Goal: Task Accomplishment & Management: Manage account settings

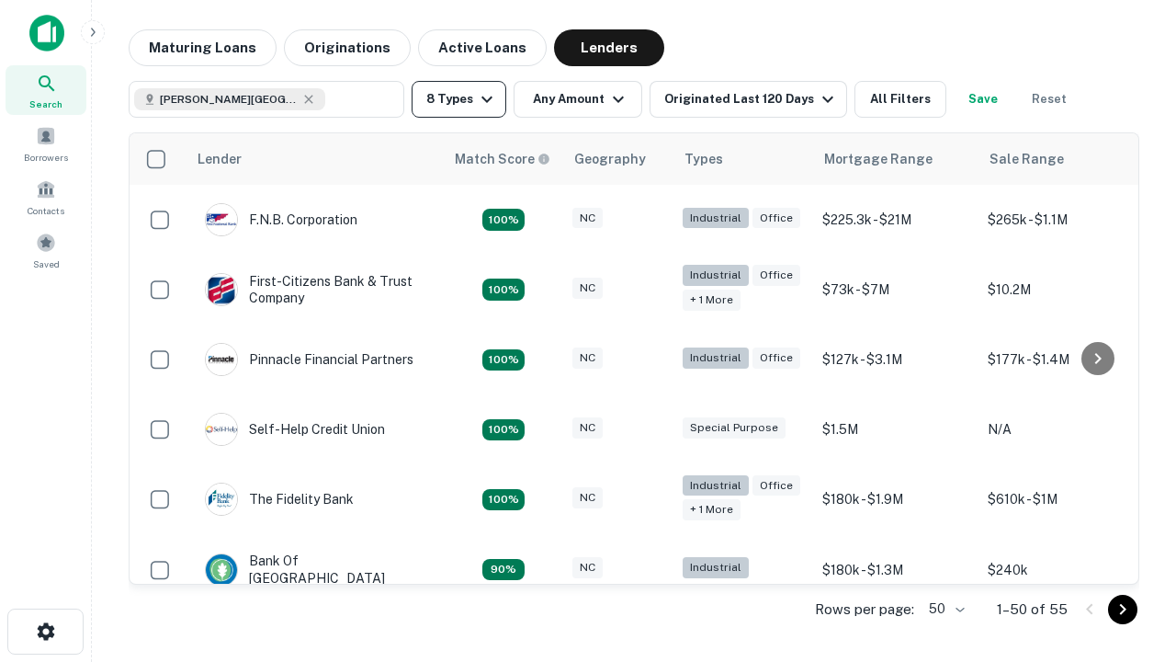
click at [459, 99] on button "8 Types" at bounding box center [459, 99] width 95 height 37
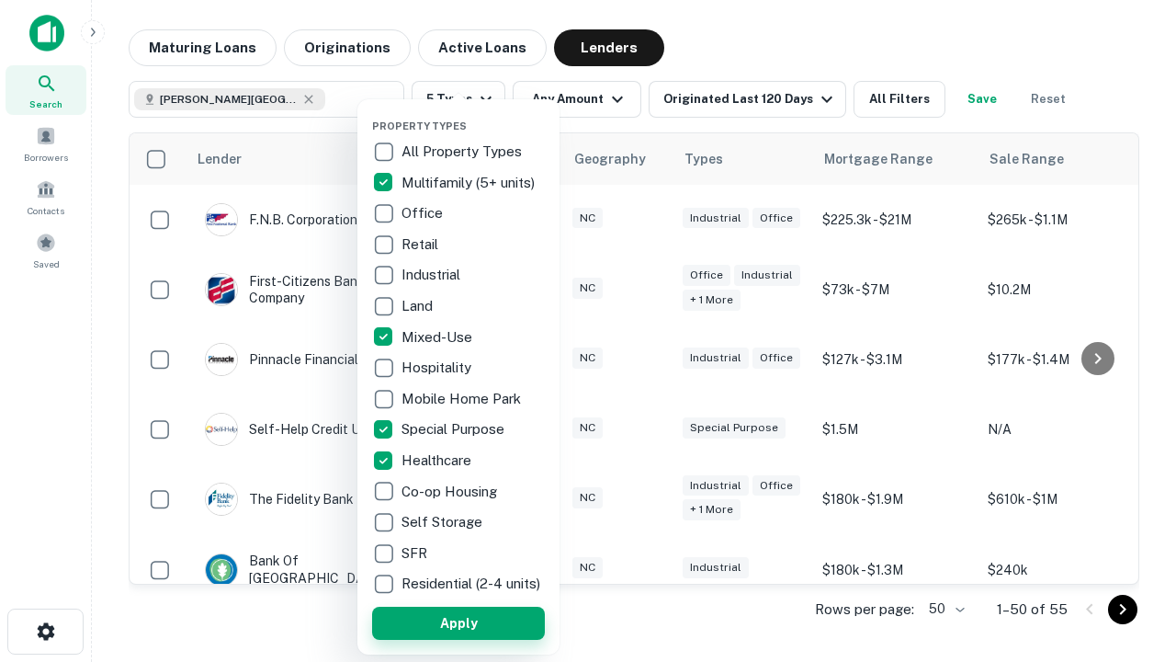
click at [459, 622] on button "Apply" at bounding box center [458, 622] width 173 height 33
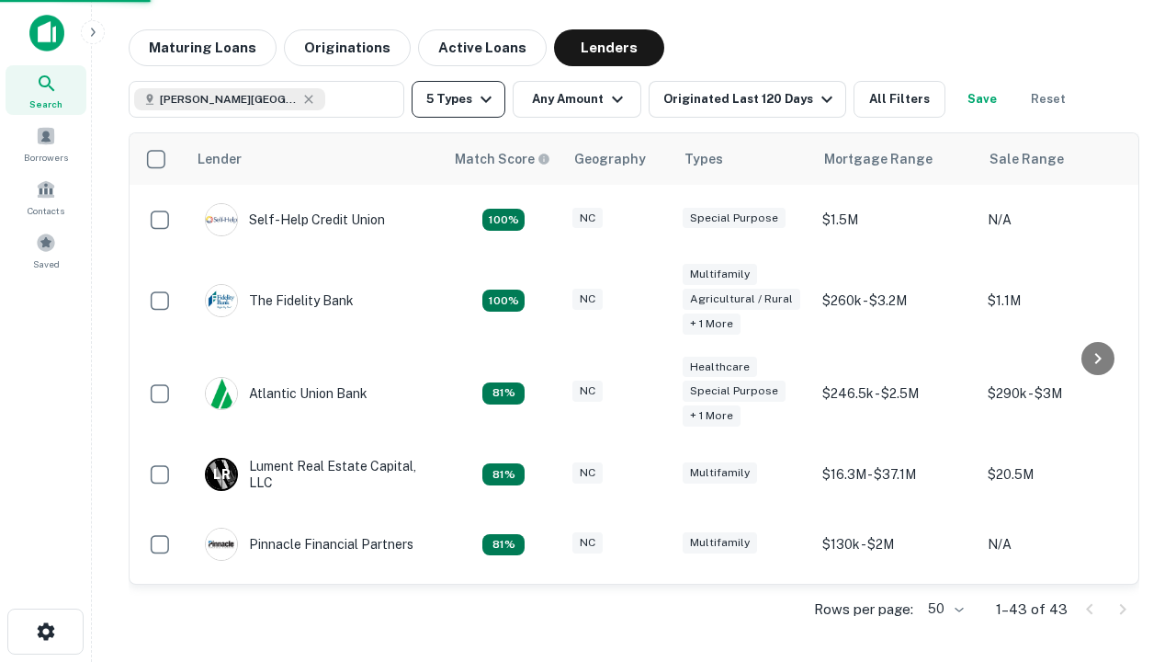
click at [459, 99] on button "5 Types" at bounding box center [459, 99] width 94 height 37
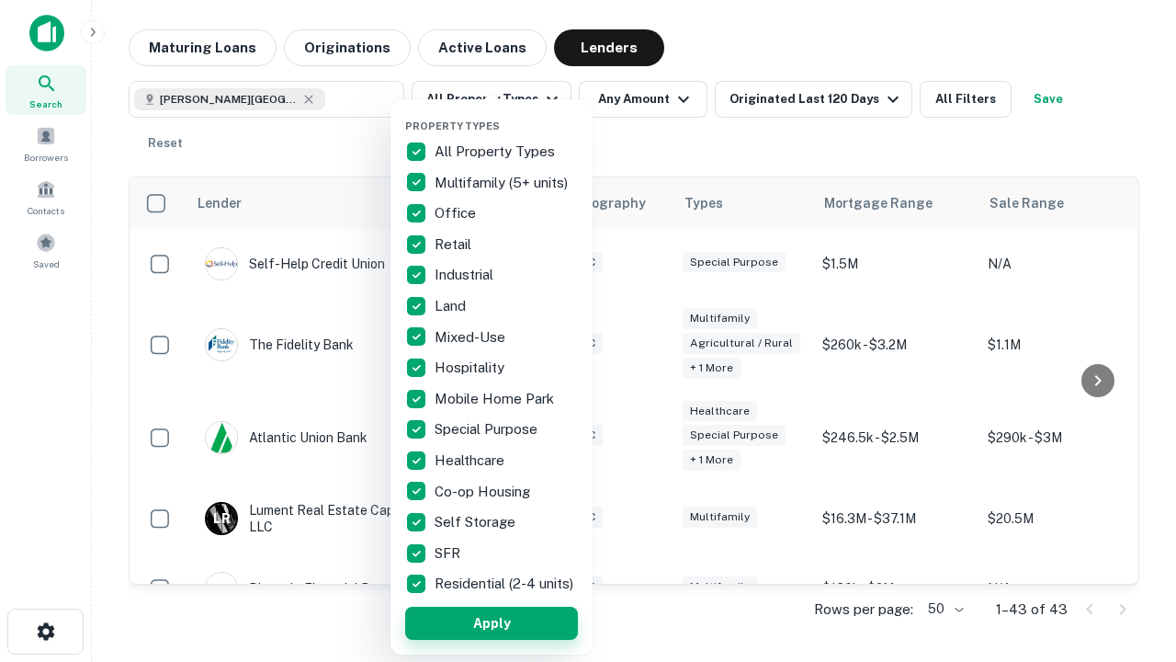
click at [492, 622] on button "Apply" at bounding box center [491, 622] width 173 height 33
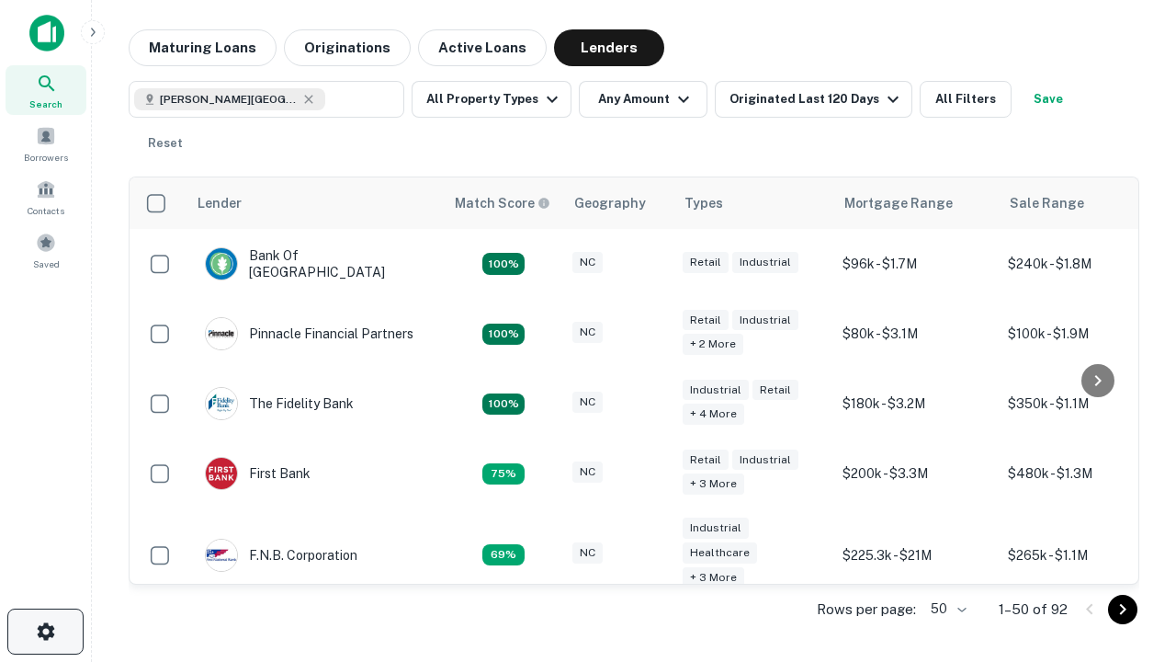
click at [45, 631] on icon "button" at bounding box center [46, 631] width 22 height 22
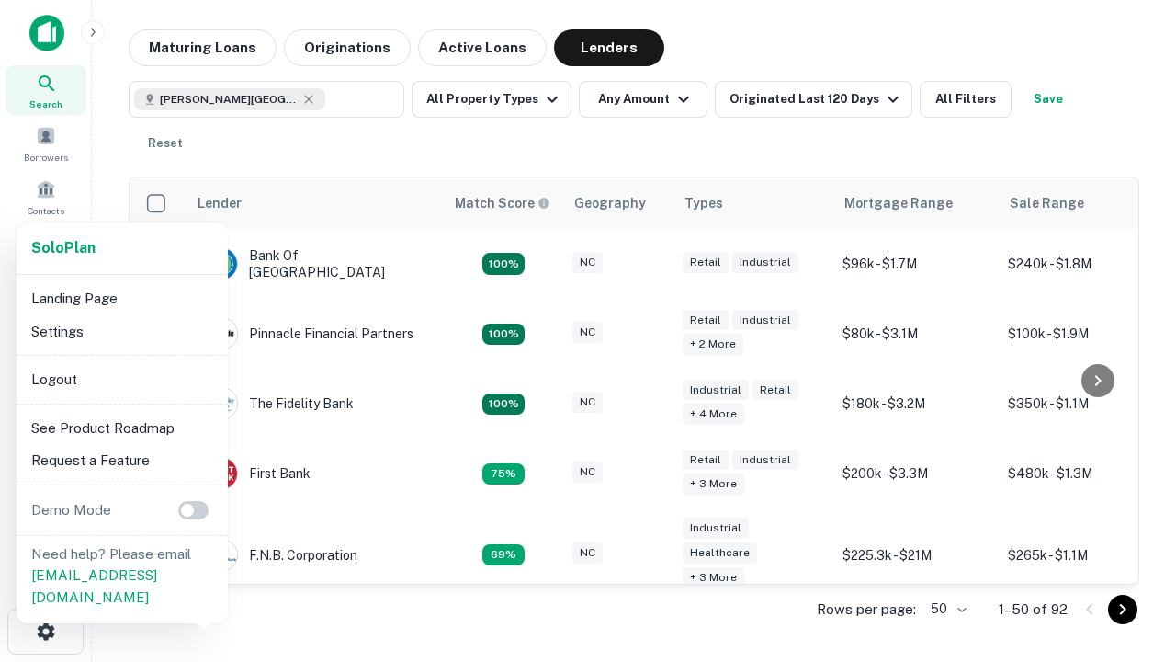
click at [121, 379] on li "Logout" at bounding box center [122, 379] width 197 height 33
